Goal: Navigation & Orientation: Understand site structure

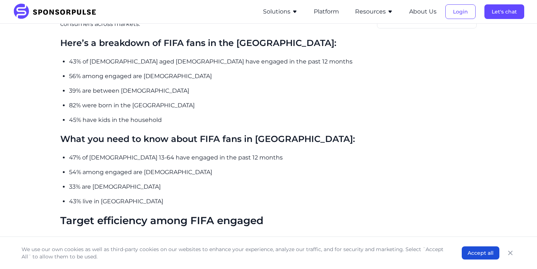
scroll to position [541, 0]
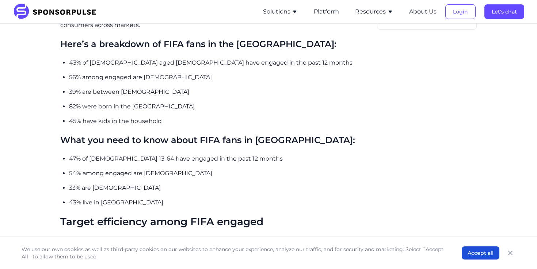
click at [282, 8] on button "Solutions" at bounding box center [280, 11] width 35 height 9
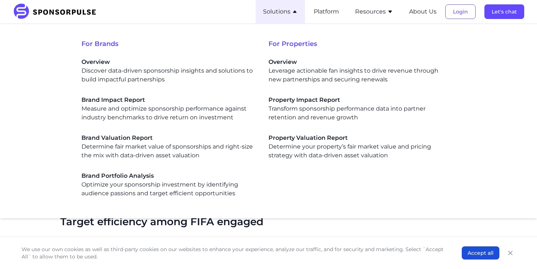
click at [287, 12] on button "Solutions" at bounding box center [280, 11] width 35 height 9
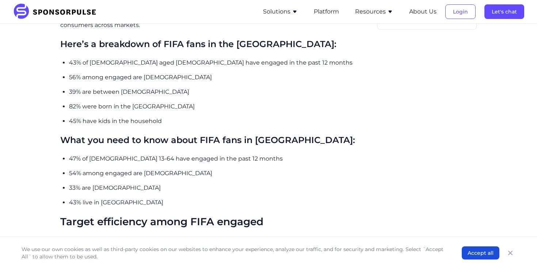
click at [376, 11] on button "Resources" at bounding box center [374, 11] width 38 height 9
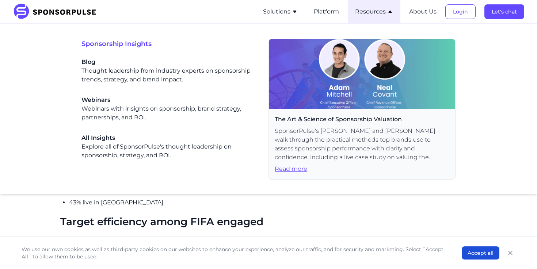
click at [376, 11] on button "Resources" at bounding box center [374, 11] width 38 height 9
